Goal: Use online tool/utility: Utilize a website feature to perform a specific function

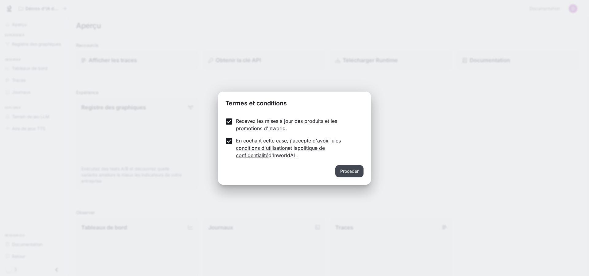
click at [352, 174] on font "Procéder" at bounding box center [349, 171] width 18 height 5
click at [256, 125] on p "Recevez les mises à jour des produits et les promotions d'Inworld." at bounding box center [297, 125] width 123 height 15
click at [342, 171] on font "Procéder" at bounding box center [349, 171] width 18 height 5
click at [340, 168] on button "Procéder" at bounding box center [349, 171] width 28 height 12
click at [352, 172] on font "Procéder" at bounding box center [349, 171] width 18 height 5
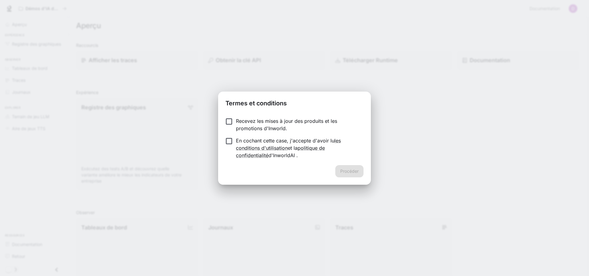
click at [352, 172] on div "Procéder" at bounding box center [294, 175] width 153 height 20
click at [411, 167] on div "Termes et conditions Recevez les mises à jour des produits et les promotions d'…" at bounding box center [294, 138] width 589 height 276
click at [350, 169] on font "Procéder" at bounding box center [349, 171] width 18 height 5
click at [340, 164] on div "Recevez les mises à jour des produits et les promotions d'Inworld. En cochant c…" at bounding box center [294, 139] width 153 height 53
click at [346, 170] on font "Procéder" at bounding box center [349, 171] width 18 height 5
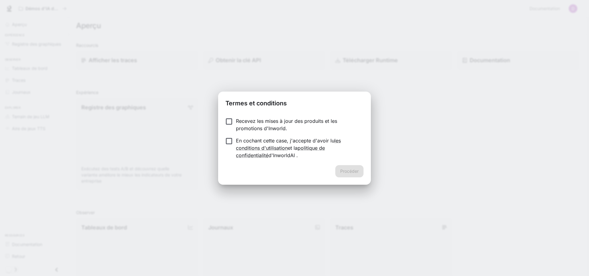
click at [255, 144] on p "En cochant cette case, j'accepte d'avoir lu les conditions d'utilisation et la …" at bounding box center [297, 148] width 123 height 22
click at [346, 176] on button "Procéder" at bounding box center [349, 171] width 28 height 12
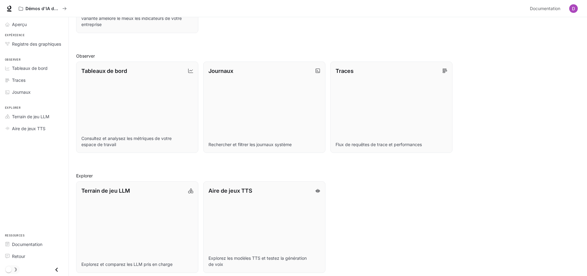
scroll to position [161, 0]
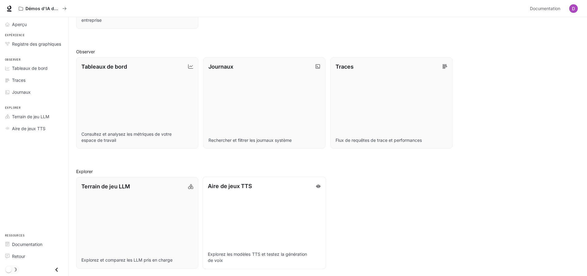
click at [249, 210] on link "Aire de jeux TTS Explorez les modèles TTS et testez la génération de voix" at bounding box center [264, 223] width 123 height 92
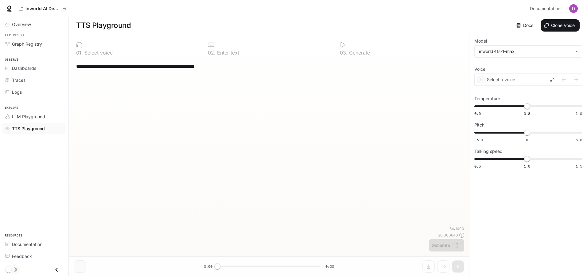
scroll to position [0, 0]
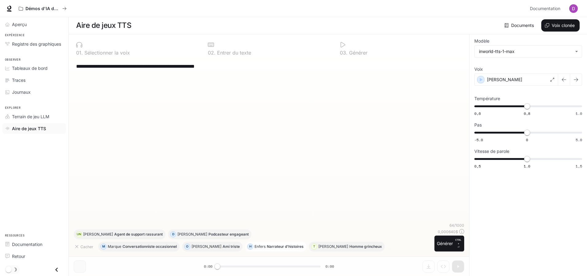
click at [277, 246] on font "Narrateur d'histoires" at bounding box center [285, 247] width 37 height 5
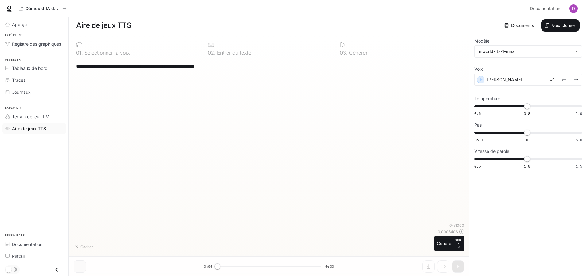
type textarea "**********"
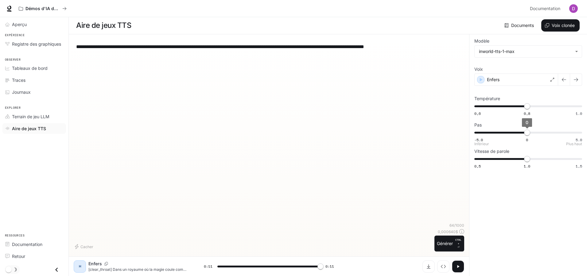
type input "*"
type input "****"
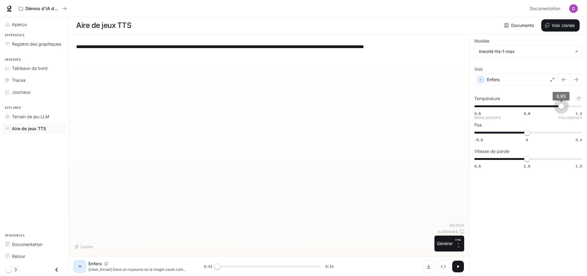
drag, startPoint x: 527, startPoint y: 111, endPoint x: 561, endPoint y: 110, distance: 34.4
click at [561, 110] on span "0,93" at bounding box center [561, 106] width 6 height 6
click at [457, 266] on icon "button" at bounding box center [458, 266] width 2 height 3
click at [449, 248] on font "Générer" at bounding box center [445, 244] width 16 height 8
type input "*"
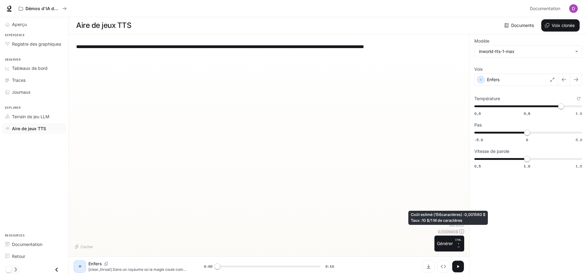
click at [463, 234] on icon at bounding box center [461, 232] width 5 height 5
click at [12, 118] on span "Terrain de jeu LLM" at bounding box center [8, 116] width 7 height 4
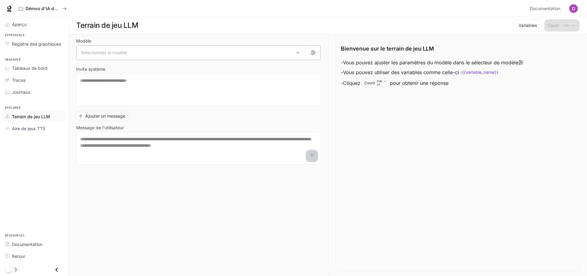
click at [299, 56] on body "Accéder au contenu principal Démos d'IA dans le monde réel Documentation Docume…" at bounding box center [293, 138] width 587 height 277
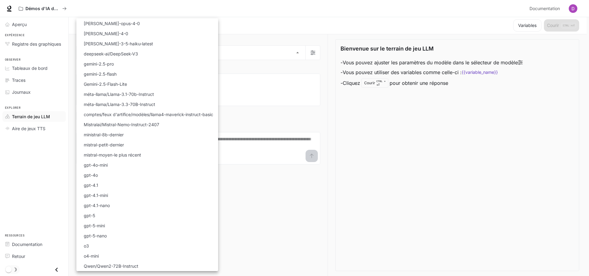
click at [296, 121] on div at bounding box center [294, 138] width 589 height 276
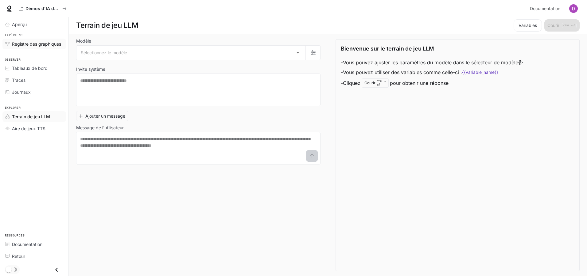
click at [18, 43] on font "Registre des graphiques" at bounding box center [36, 43] width 49 height 5
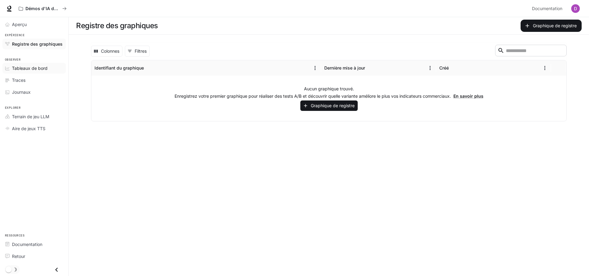
click at [29, 68] on font "Tableaux de bord" at bounding box center [30, 68] width 36 height 5
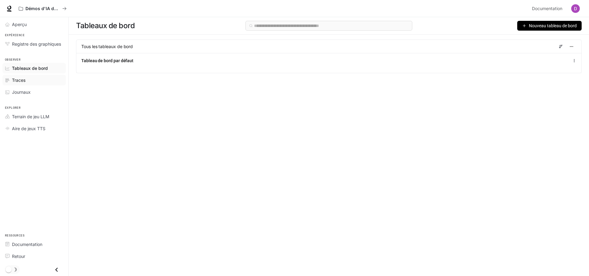
click at [26, 80] on div "Traces" at bounding box center [37, 80] width 51 height 6
